Goal: Transaction & Acquisition: Book appointment/travel/reservation

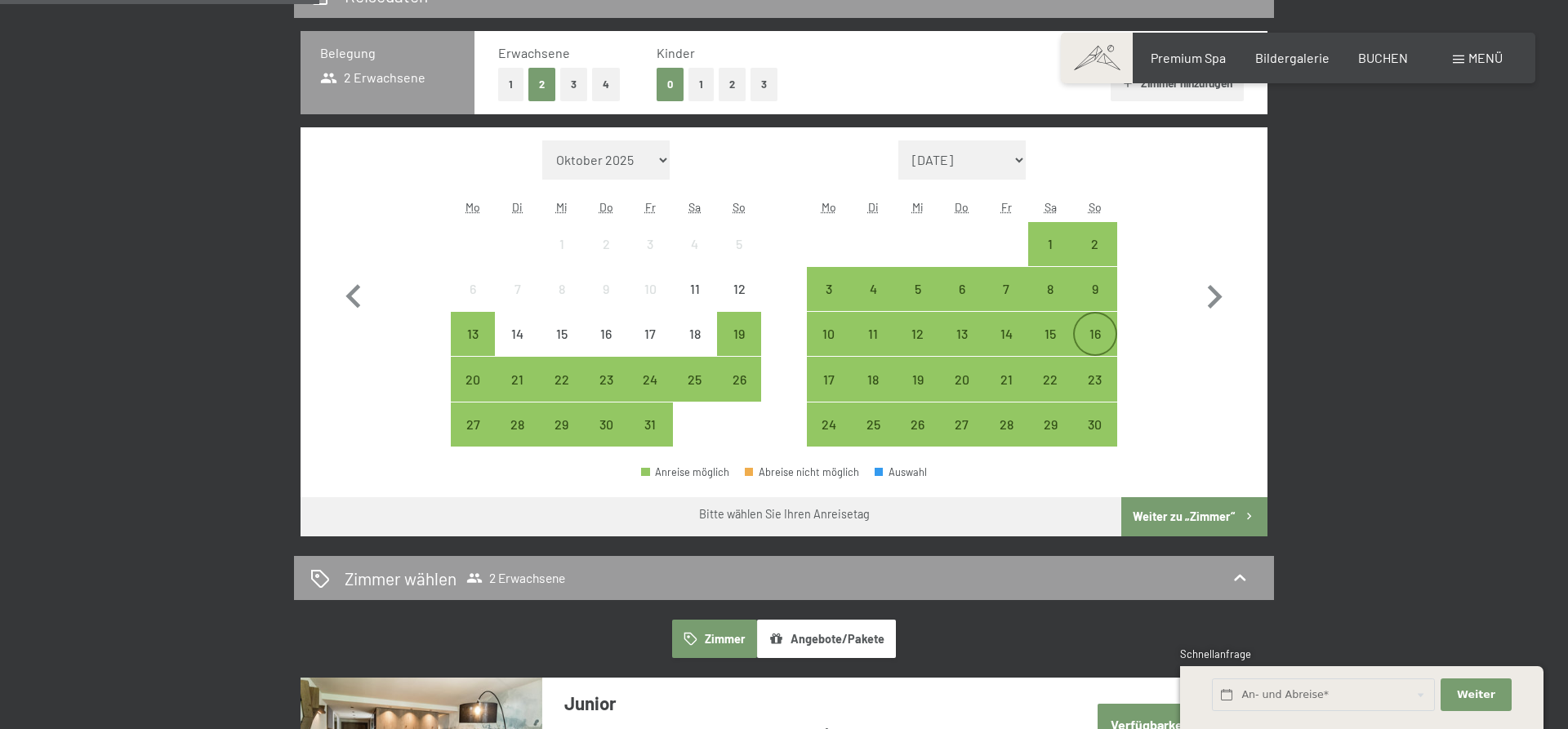
scroll to position [416, 0]
click at [1091, 333] on div "16" at bounding box center [1095, 347] width 40 height 40
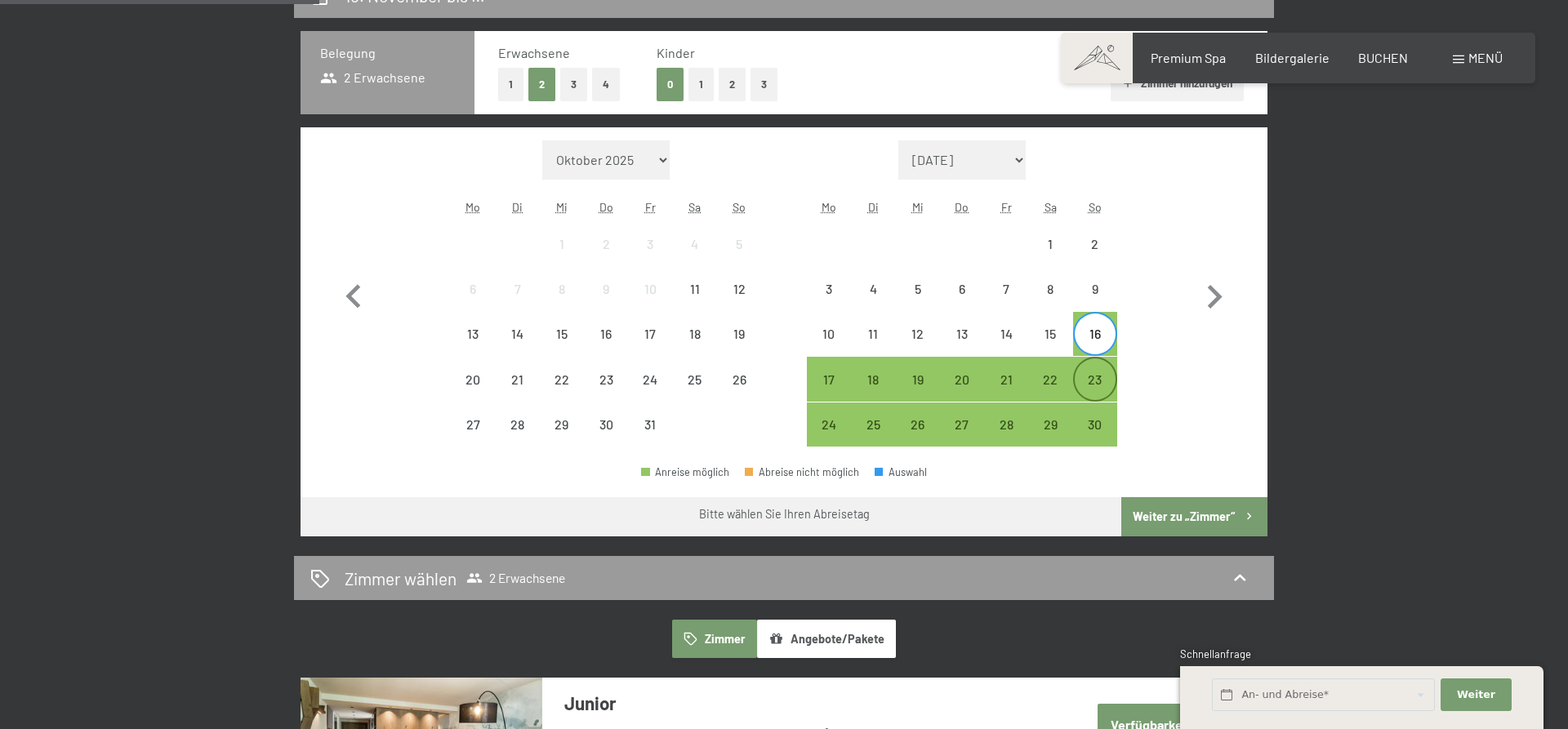
click at [1093, 381] on div "23" at bounding box center [1095, 393] width 40 height 40
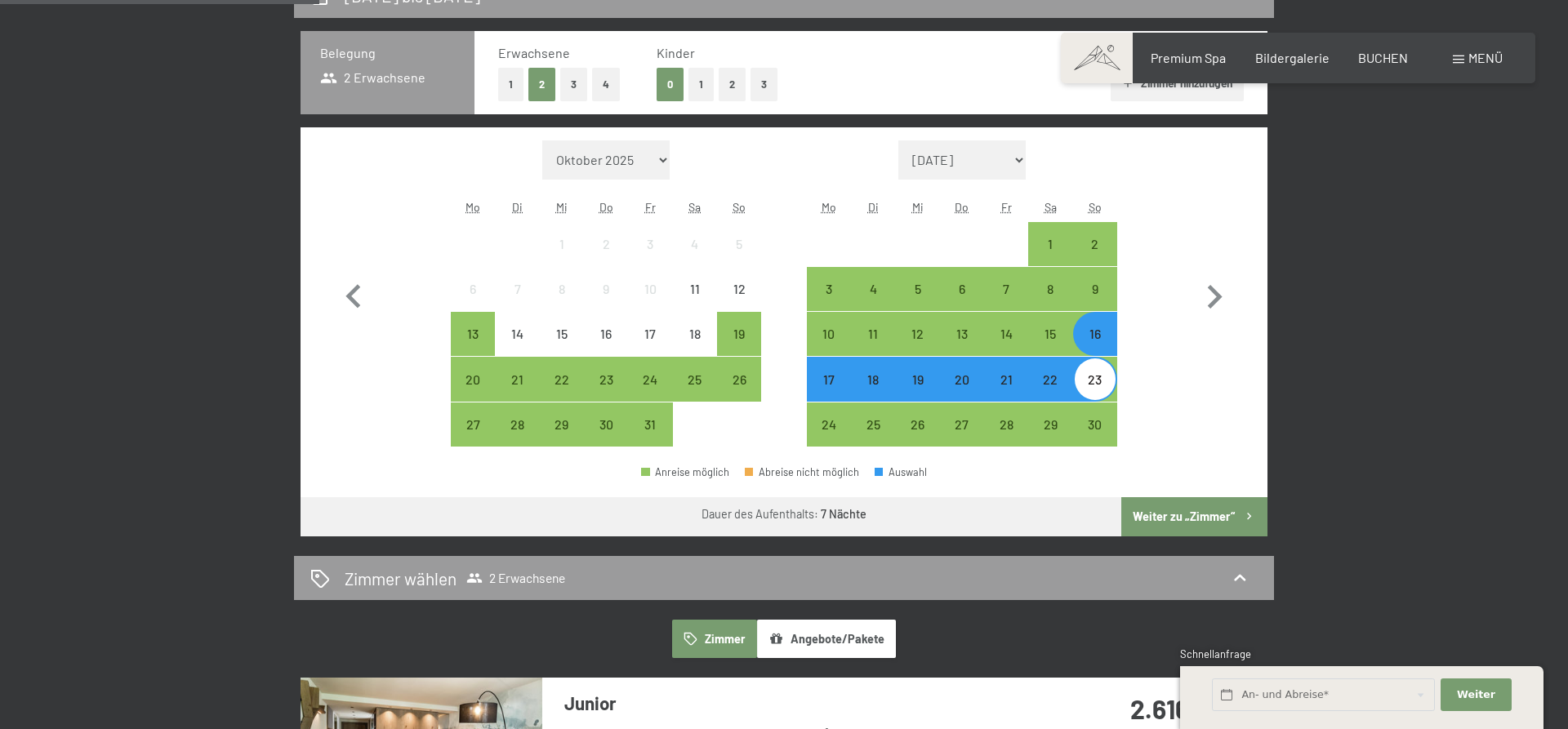
click at [1165, 511] on button "Weiter zu „Zimmer“" at bounding box center [1195, 517] width 146 height 40
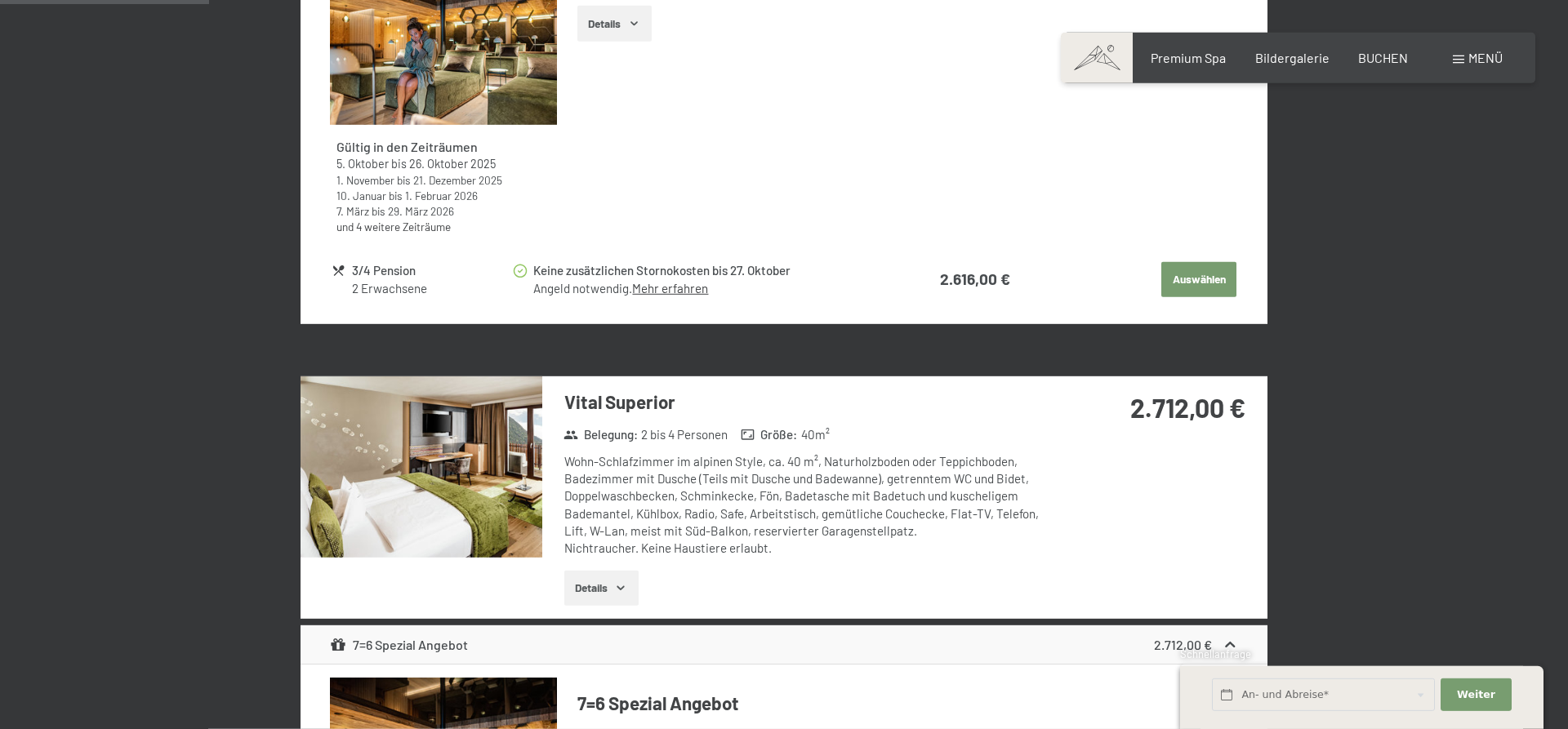
scroll to position [945, 0]
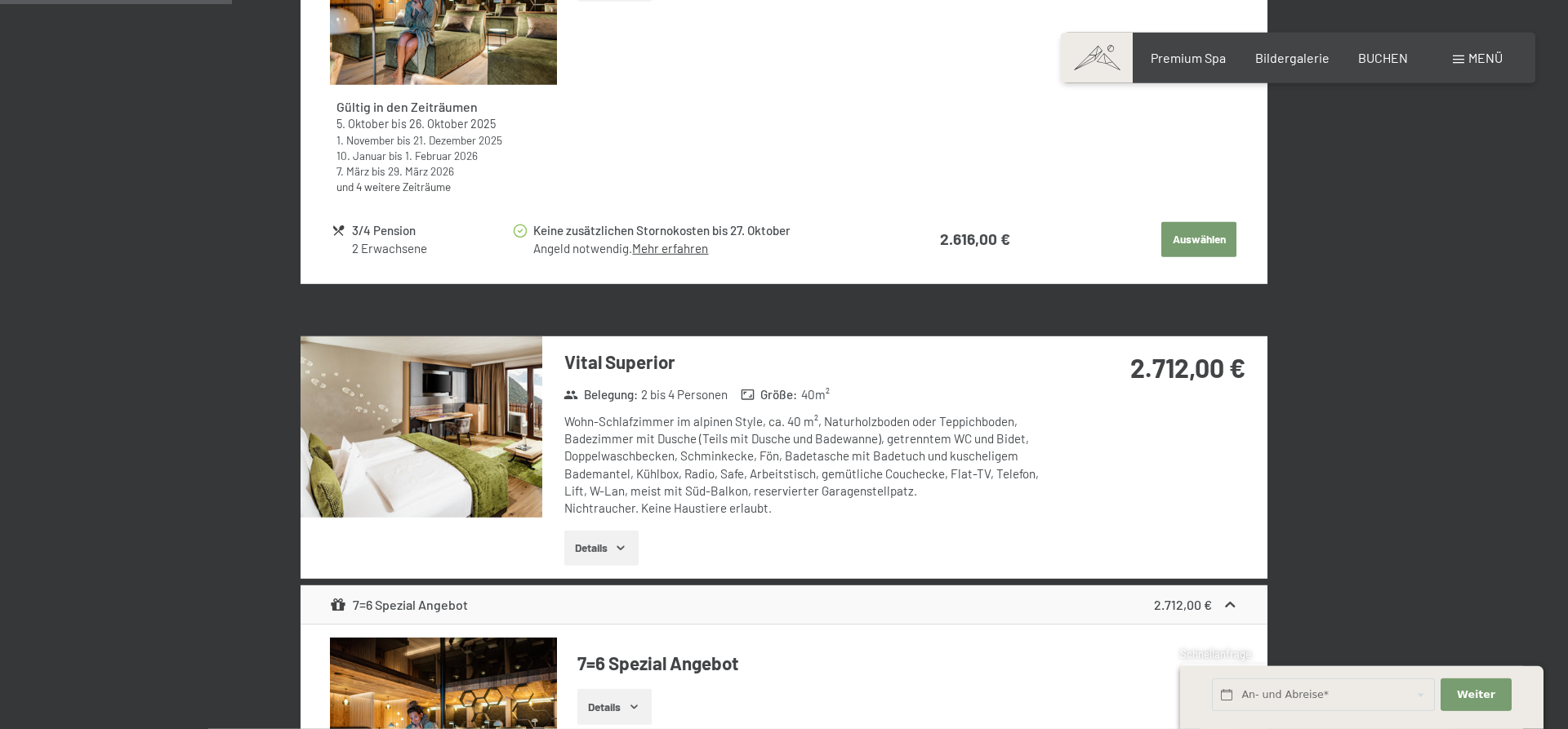
click at [1197, 237] on button "Auswählen" at bounding box center [1198, 240] width 75 height 36
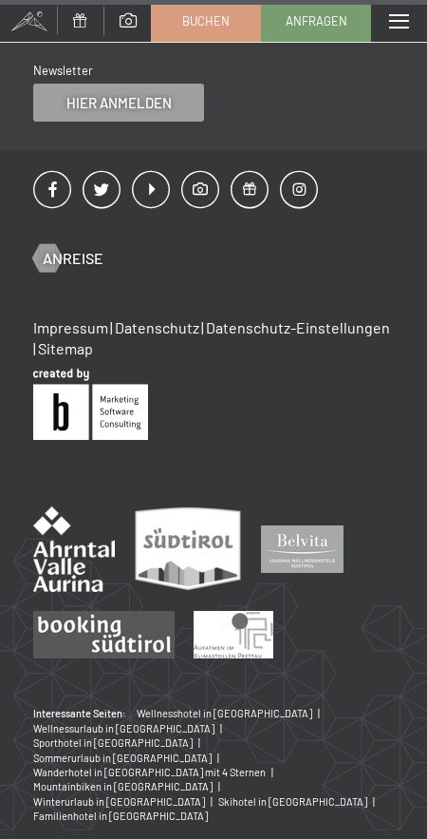
scroll to position [7911, 0]
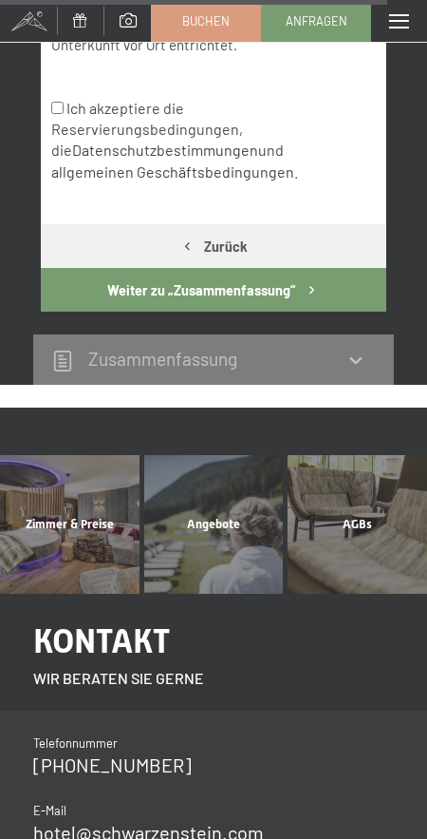
click at [197, 311] on button "Weiter zu „Zusammen­fassung“" at bounding box center [214, 290] width 346 height 44
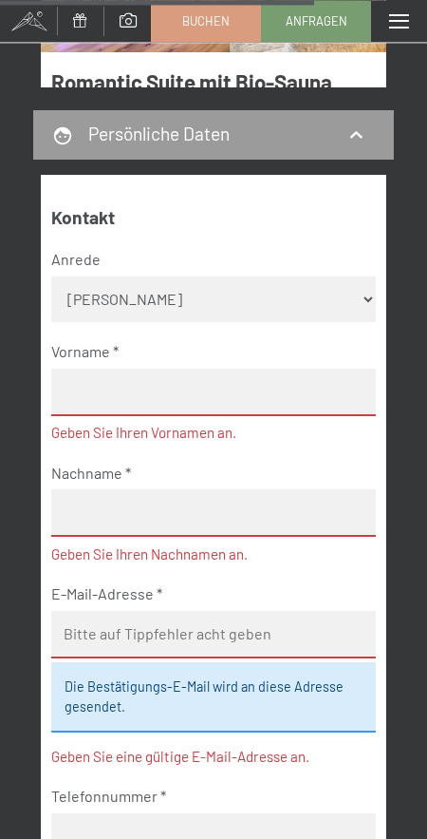
scroll to position [6581, 0]
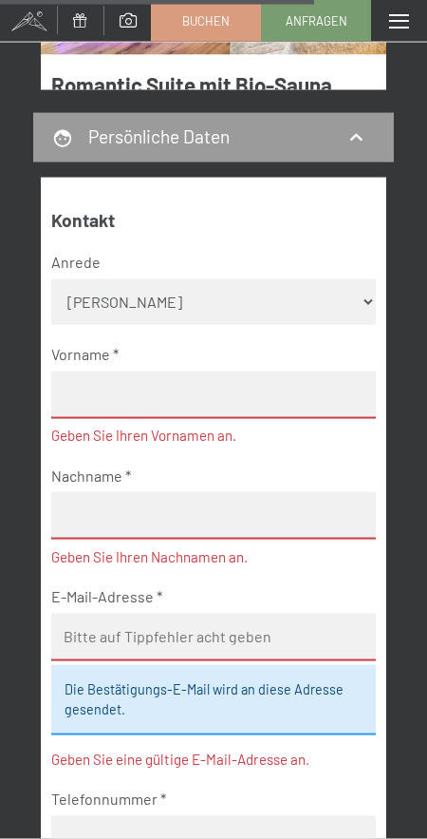
click at [51, 279] on select "Keine Angabe Frau [PERSON_NAME]" at bounding box center [213, 302] width 325 height 46
click at [193, 17] on span "Buchen" at bounding box center [205, 20] width 47 height 17
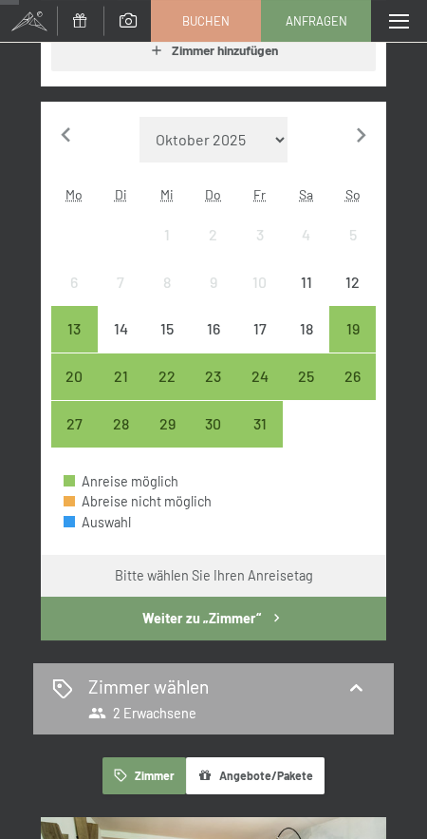
scroll to position [484, 0]
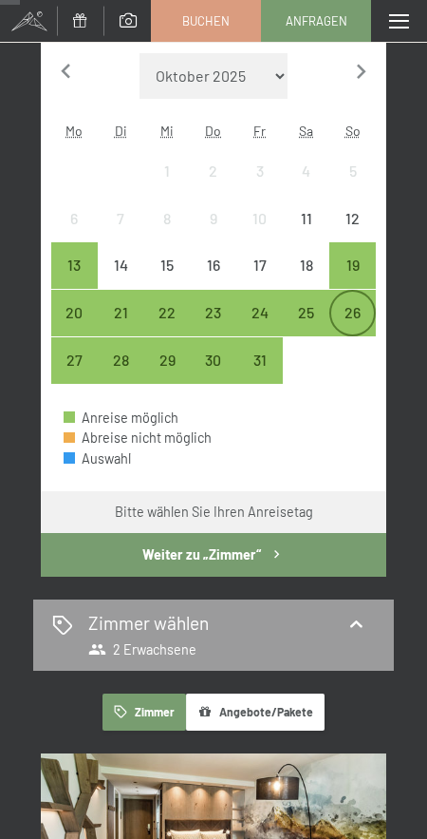
click at [350, 310] on div "26" at bounding box center [352, 326] width 43 height 43
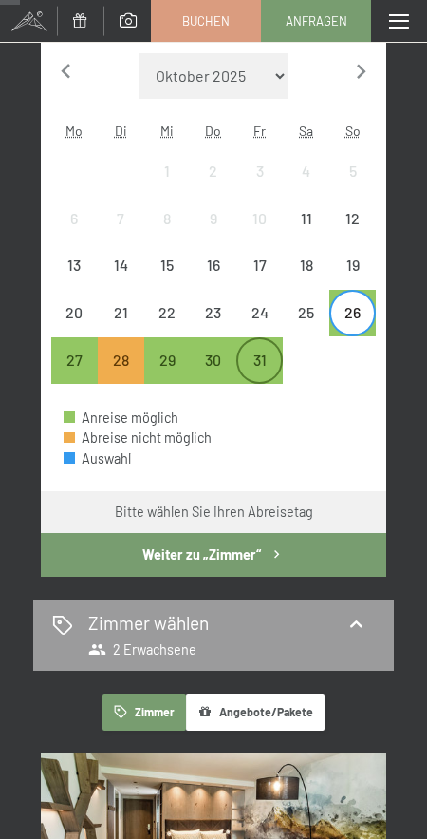
click at [263, 356] on div "31" at bounding box center [259, 373] width 43 height 43
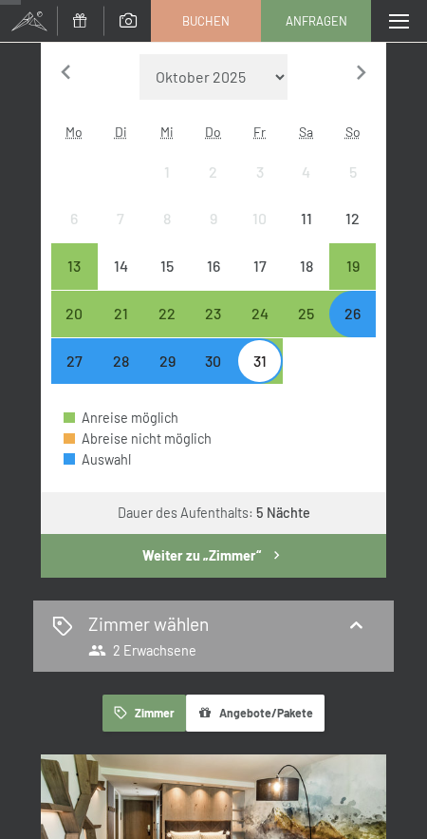
click at [250, 546] on button "Weiter zu „Zimmer“" at bounding box center [214, 556] width 346 height 44
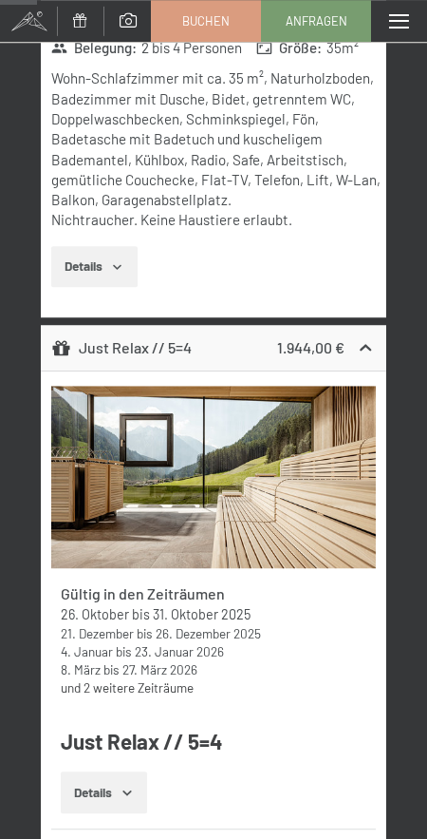
scroll to position [727, 0]
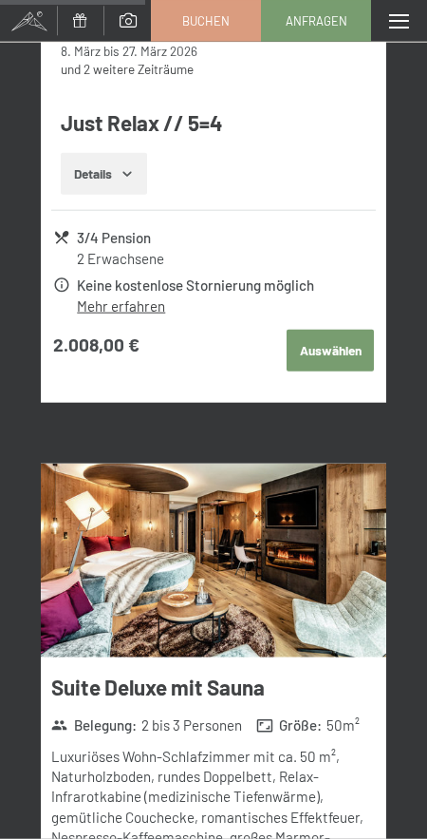
click at [330, 341] on button "Auswählen" at bounding box center [330, 351] width 87 height 42
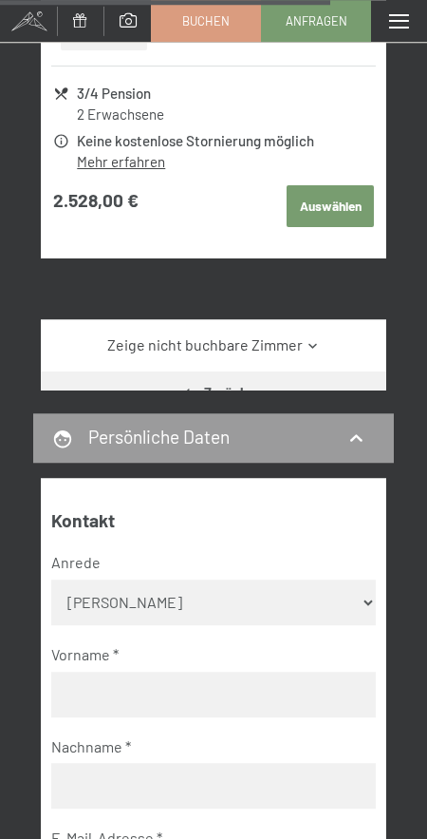
scroll to position [7024, 0]
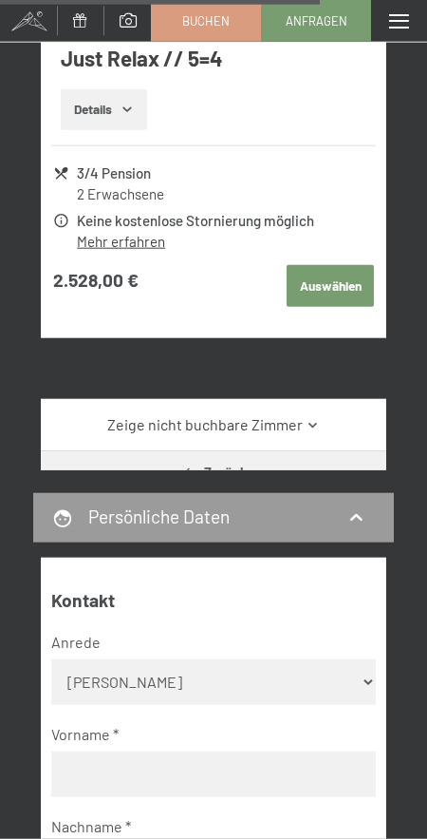
click at [51, 659] on select "Keine Angabe Frau [PERSON_NAME]" at bounding box center [213, 682] width 325 height 46
click at [115, 690] on select "Keine Angabe Frau [PERSON_NAME]" at bounding box center [213, 682] width 325 height 46
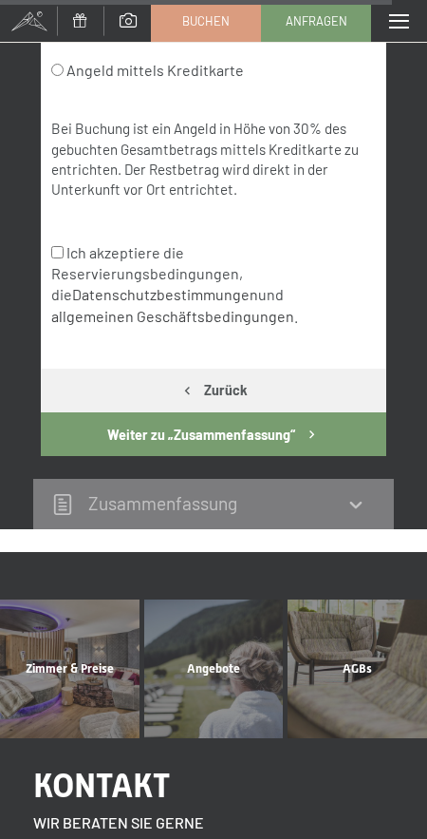
scroll to position [8638, 0]
